Goal: Transaction & Acquisition: Purchase product/service

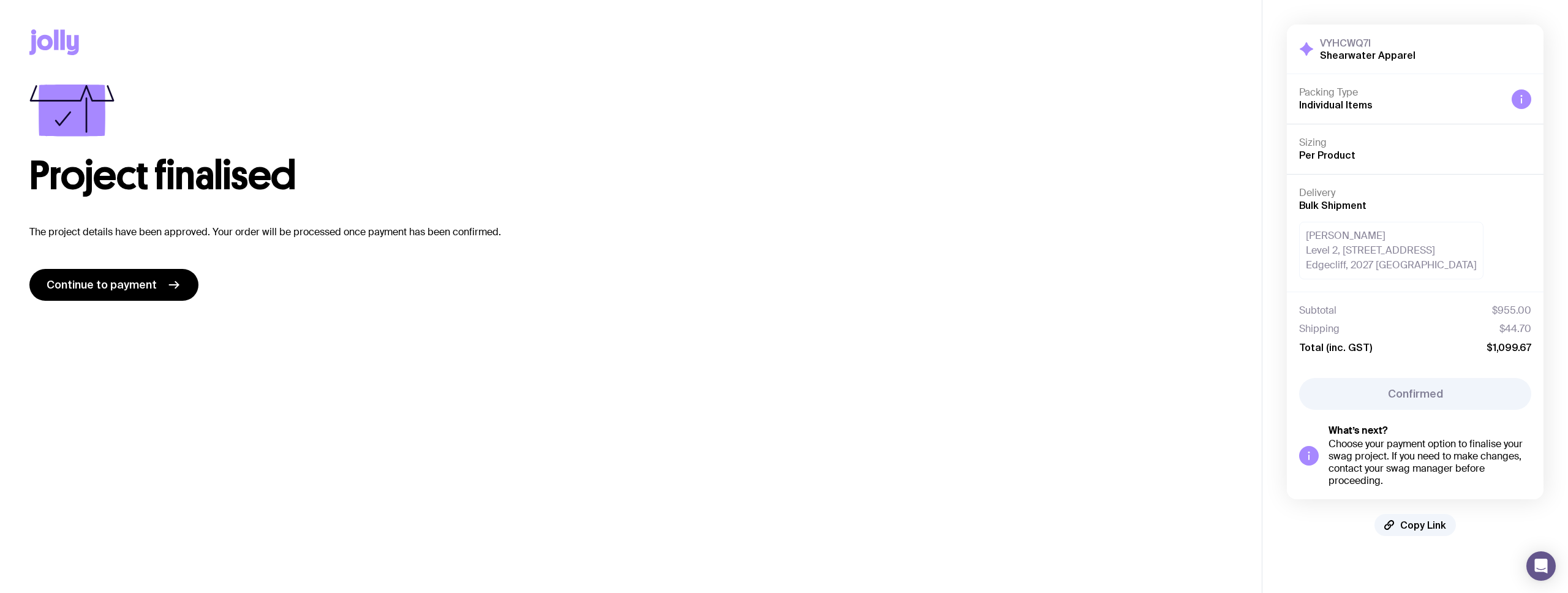
click at [1366, 106] on span "Individual Items" at bounding box center [1336, 104] width 74 height 11
click at [50, 39] on icon at bounding box center [45, 42] width 16 height 15
click at [175, 286] on icon at bounding box center [174, 284] width 15 height 15
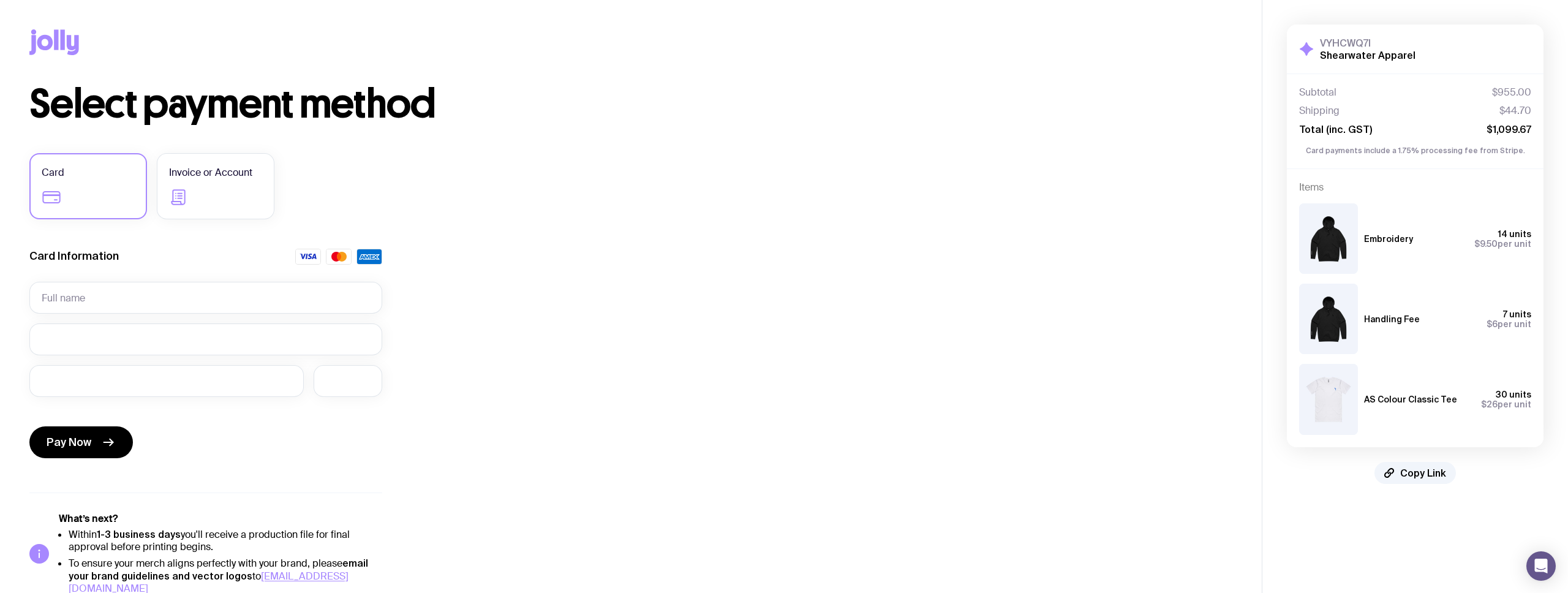
click at [1364, 242] on h3 "Embroidery" at bounding box center [1388, 238] width 49 height 9
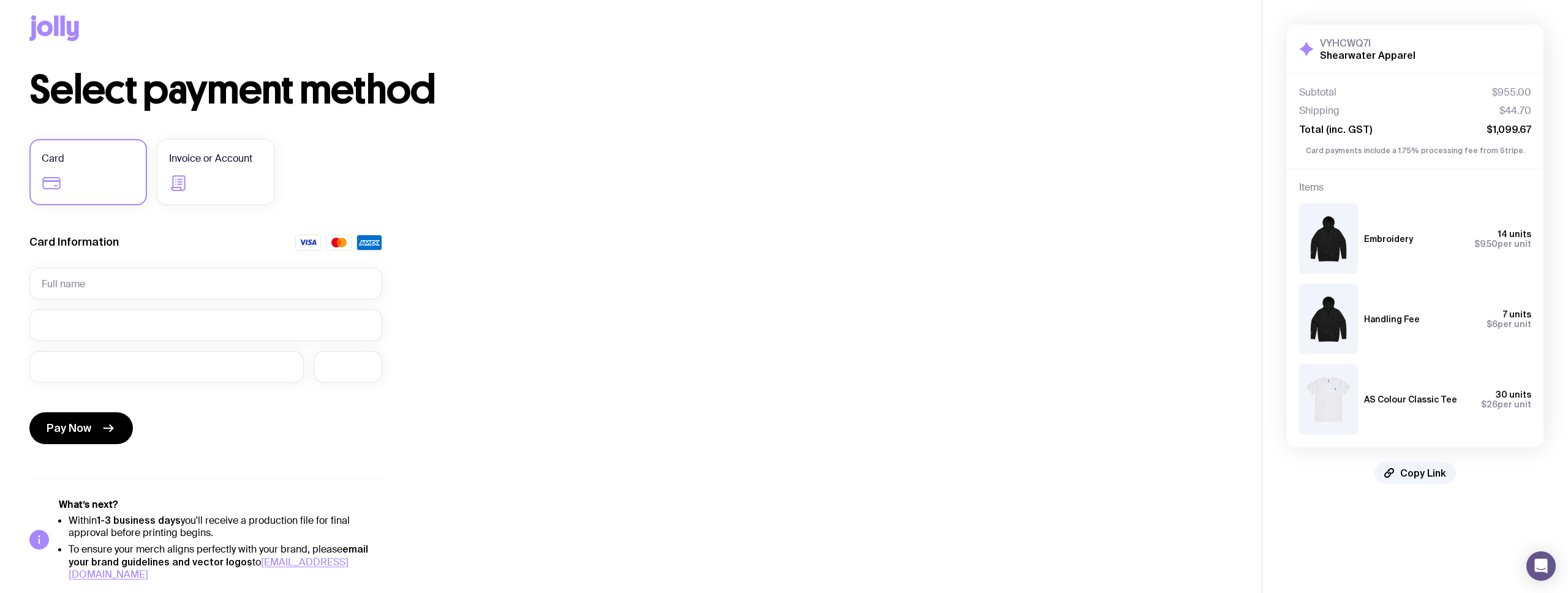
click at [1374, 402] on h3 "AS Colour Classic Tee" at bounding box center [1411, 399] width 93 height 9
drag, startPoint x: 1374, startPoint y: 402, endPoint x: 1509, endPoint y: 400, distance: 135.0
click at [1509, 400] on div "AS Colour Classic Tee 30 units $26 per unit" at bounding box center [1448, 399] width 167 height 20
click at [1509, 400] on span "$26 per unit" at bounding box center [1506, 404] width 50 height 9
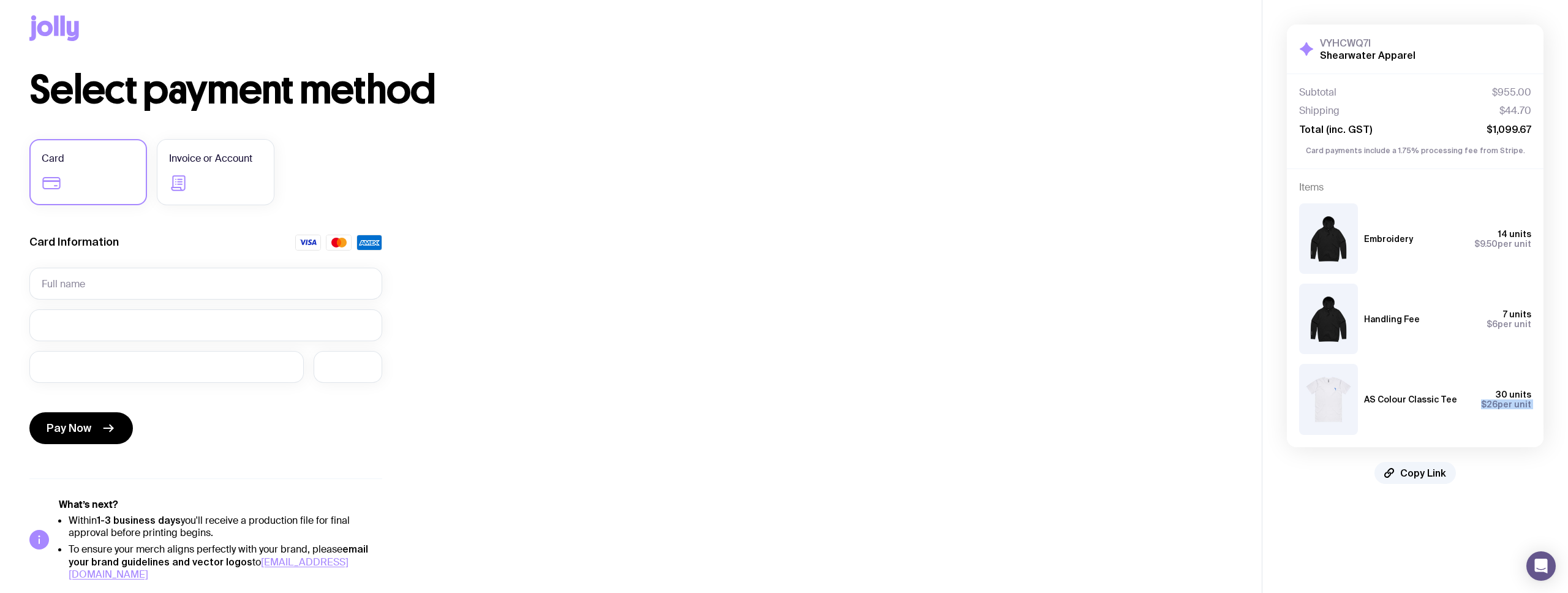
click at [1509, 400] on span "$26 per unit" at bounding box center [1506, 404] width 50 height 9
click at [239, 154] on span "Invoice or Account" at bounding box center [210, 159] width 83 height 15
click at [0, 0] on input "Invoice or Account" at bounding box center [0, 0] width 0 height 0
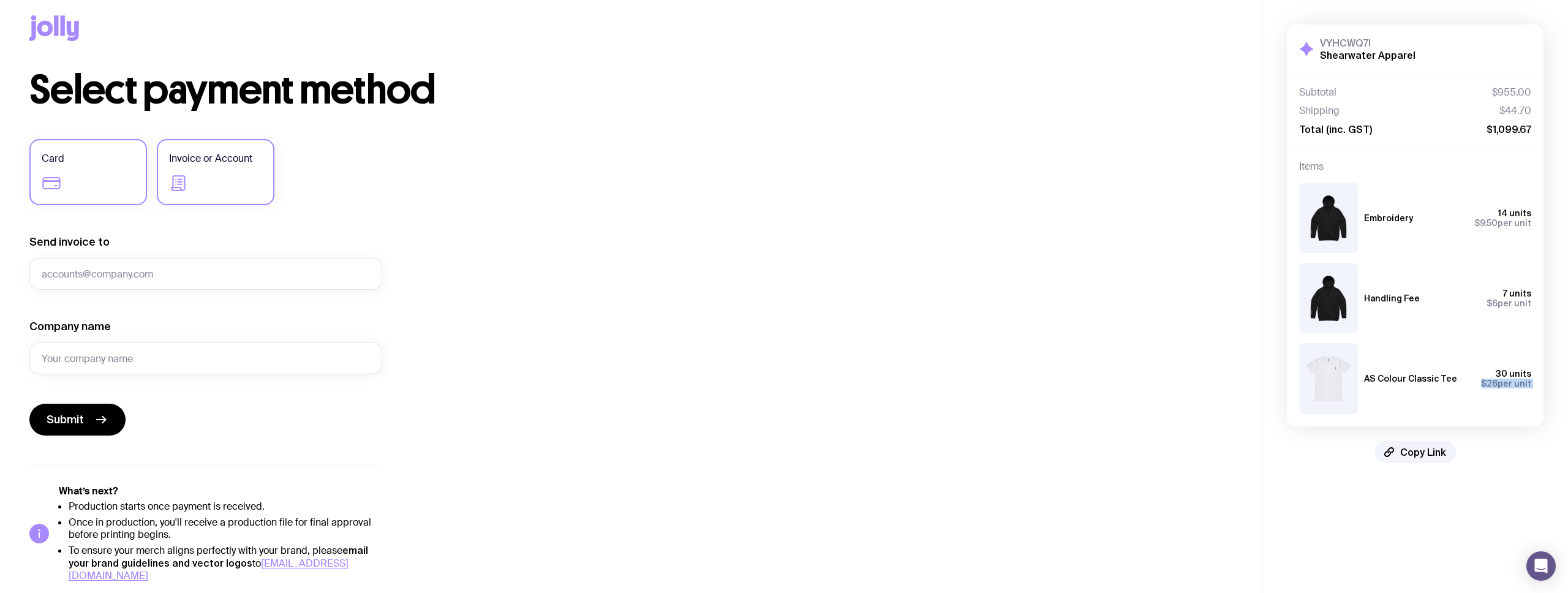
click at [95, 166] on label "Card" at bounding box center [88, 172] width 118 height 66
click at [0, 0] on input "Card" at bounding box center [0, 0] width 0 height 0
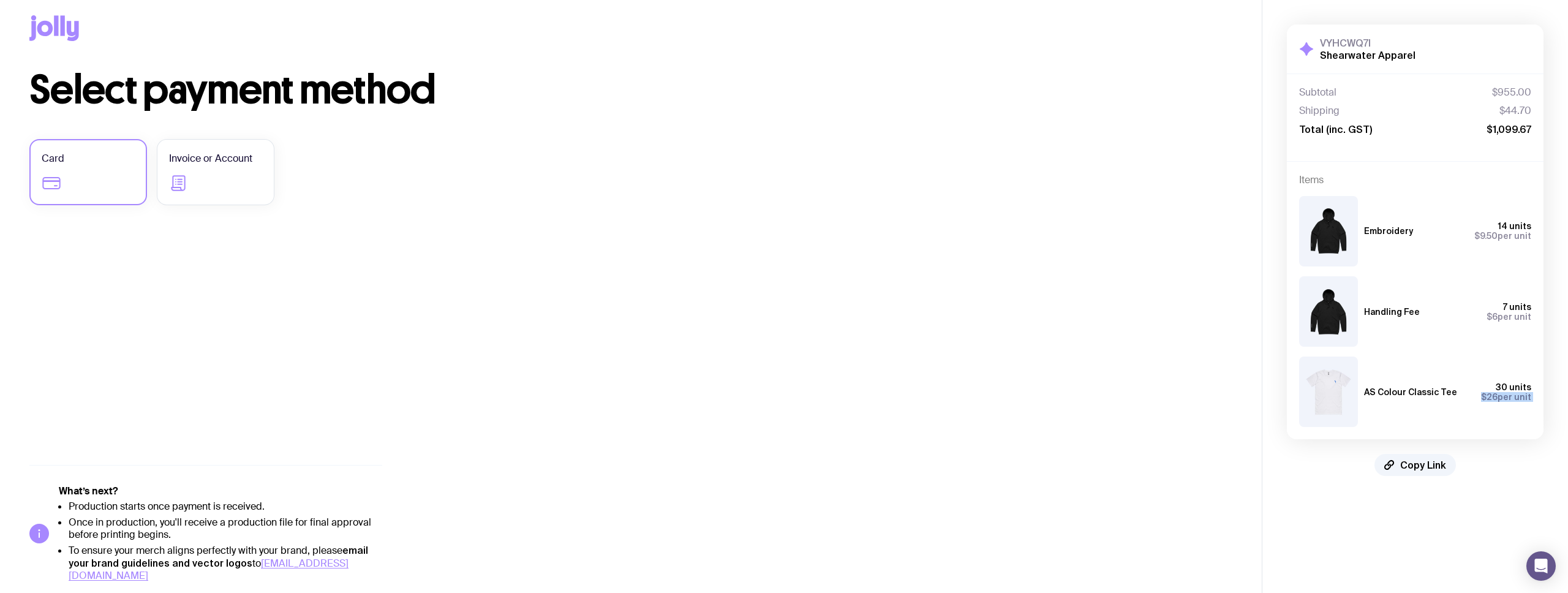
scroll to position [0, 0]
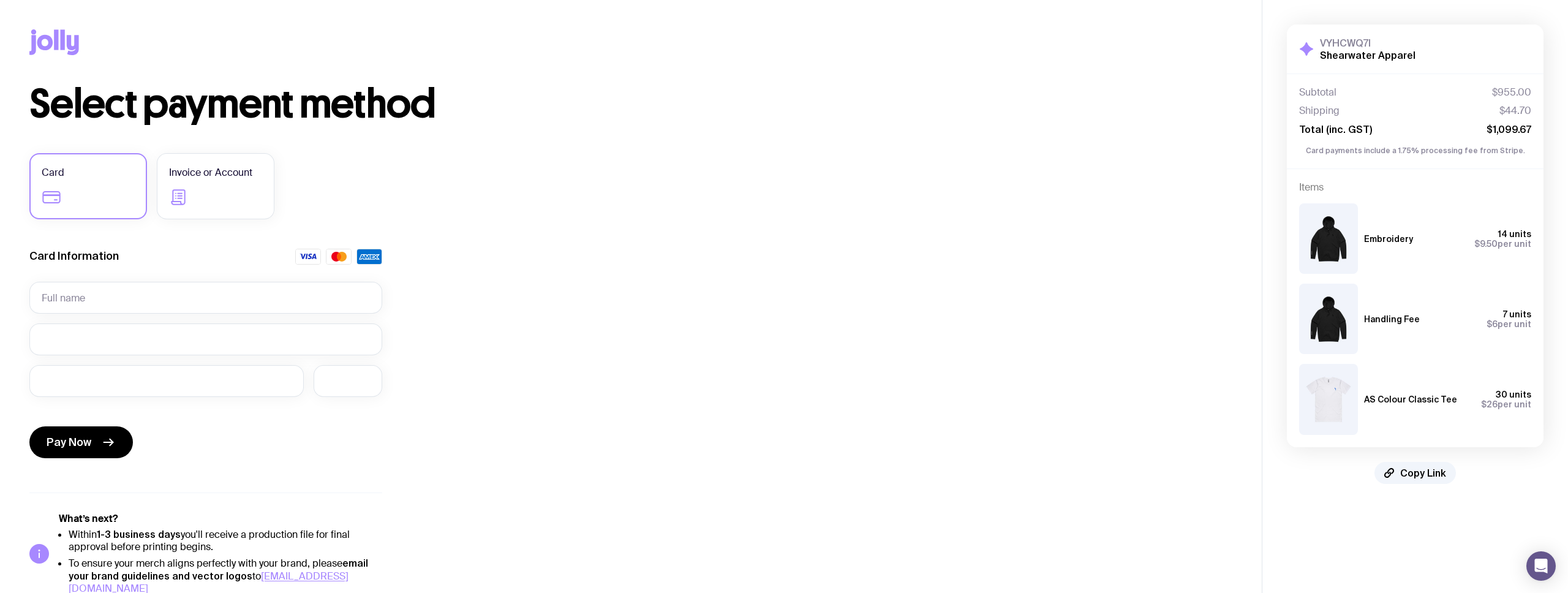
click at [1429, 412] on div "AS Colour Classic Tee 30 units $26 per unit" at bounding box center [1415, 399] width 232 height 71
drag, startPoint x: 1429, startPoint y: 496, endPoint x: 1431, endPoint y: 481, distance: 15.1
click at [1429, 496] on div "VYHCWQ7I Shearwater Apparel Hide Details Subtotal $955.00 Shipping $44.70 Total…" at bounding box center [1415, 254] width 306 height 508
click at [1431, 480] on button "Copy Link" at bounding box center [1415, 473] width 82 height 22
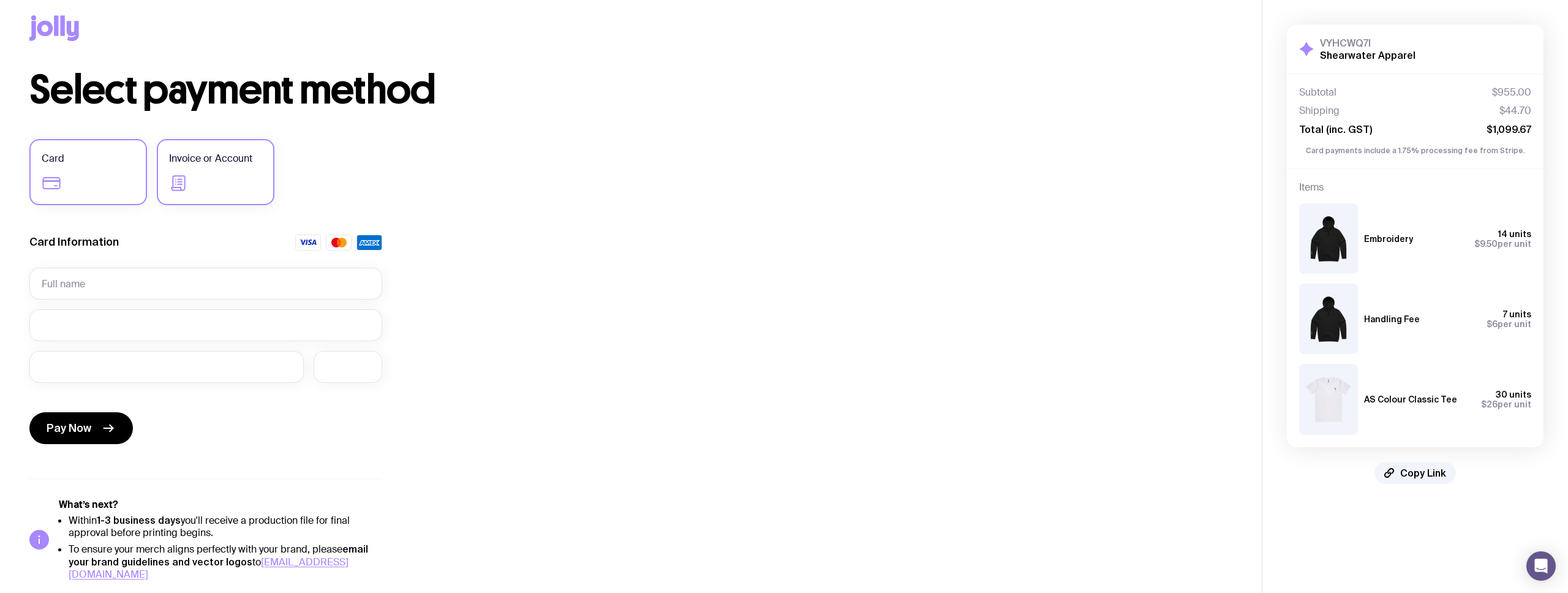
click at [190, 148] on label "Invoice or Account" at bounding box center [215, 172] width 118 height 66
click at [0, 0] on input "Invoice or Account" at bounding box center [0, 0] width 0 height 0
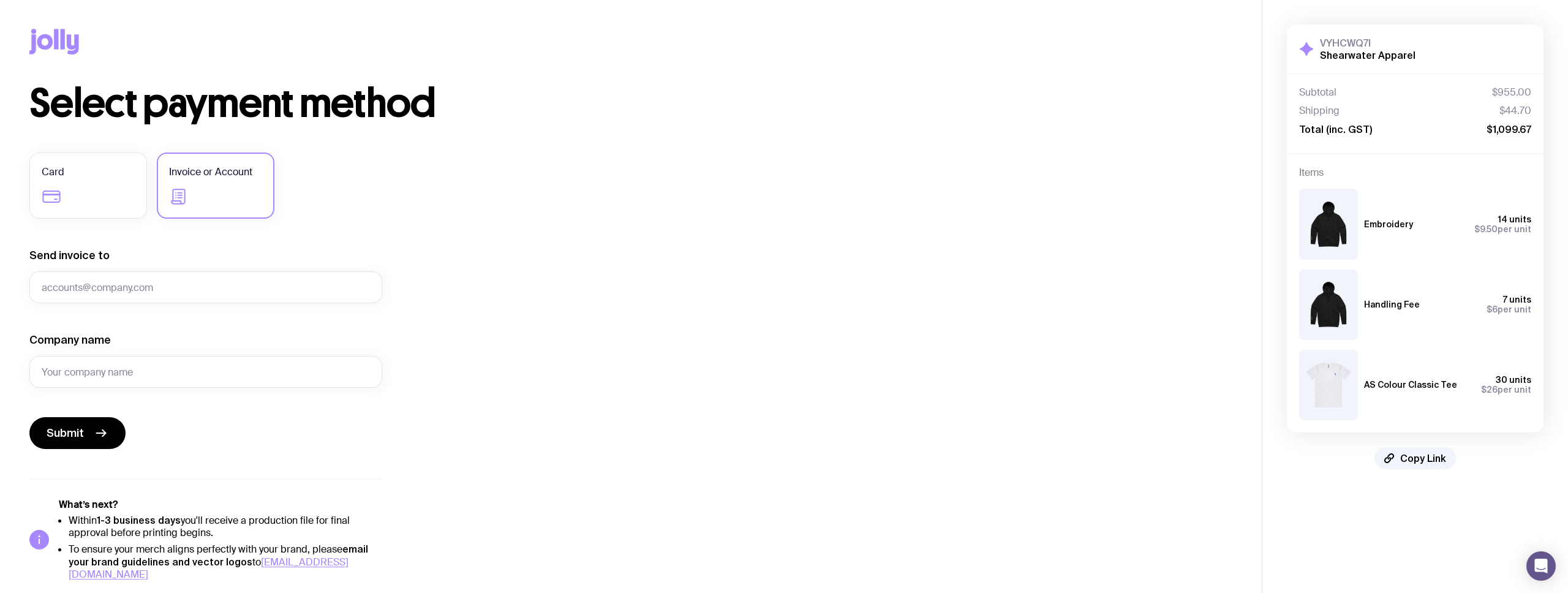
scroll to position [14, 0]
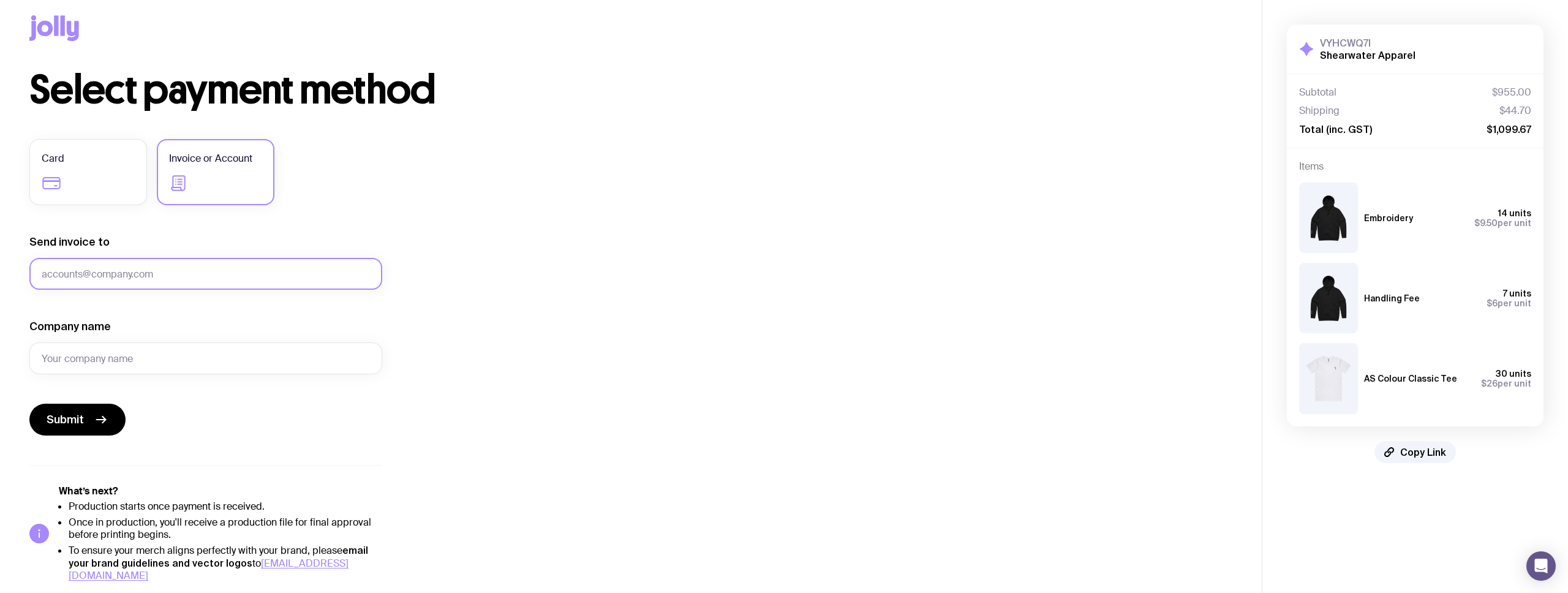
click at [226, 272] on input "Send invoice to" at bounding box center [205, 274] width 353 height 32
